Goal: Task Accomplishment & Management: Use online tool/utility

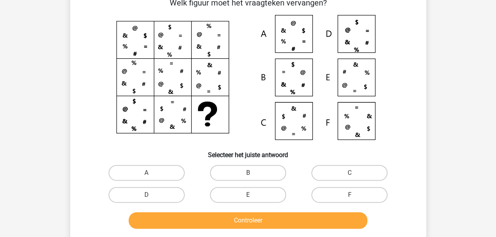
scroll to position [47, 0]
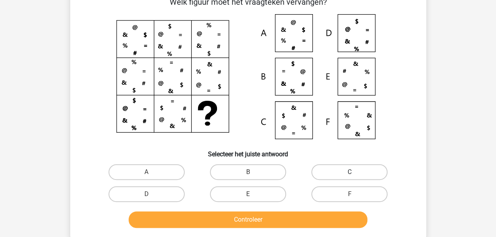
click at [369, 170] on label "C" at bounding box center [349, 172] width 76 height 16
click at [355, 172] on input "C" at bounding box center [351, 174] width 5 height 5
radio input "true"
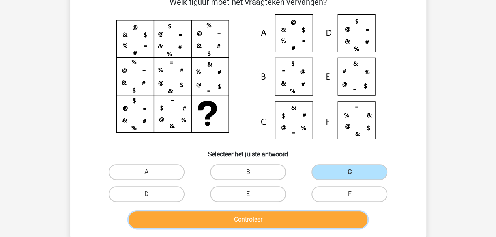
click at [246, 224] on button "Controleer" at bounding box center [248, 220] width 239 height 17
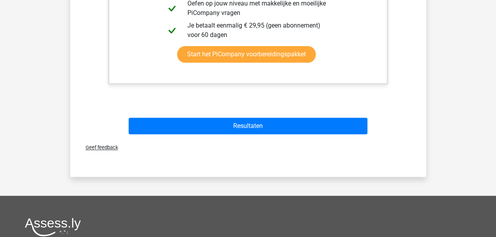
scroll to position [393, 0]
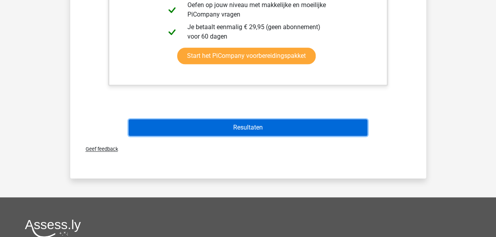
click at [242, 129] on button "Resultaten" at bounding box center [248, 127] width 239 height 17
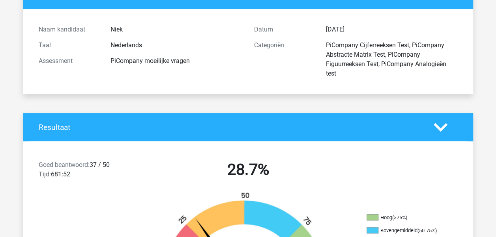
scroll to position [147, 0]
